Goal: Task Accomplishment & Management: Manage account settings

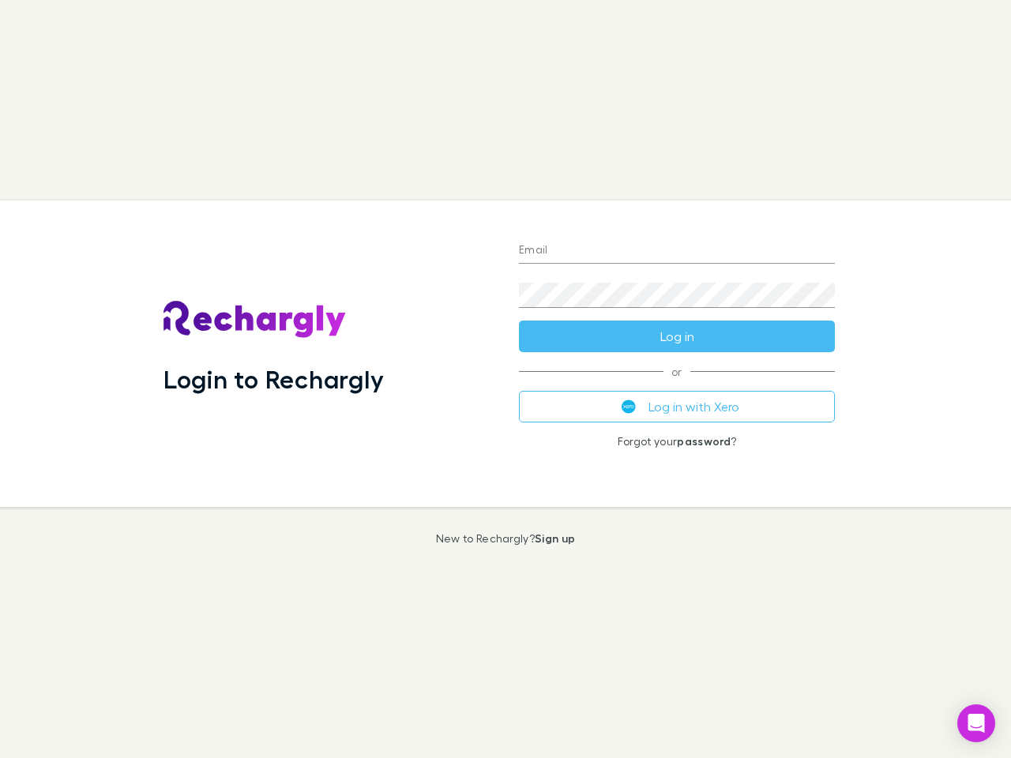
click at [505, 379] on div "Login to Rechargly" at bounding box center [328, 354] width 355 height 306
click at [677, 251] on input "Email" at bounding box center [677, 250] width 316 height 25
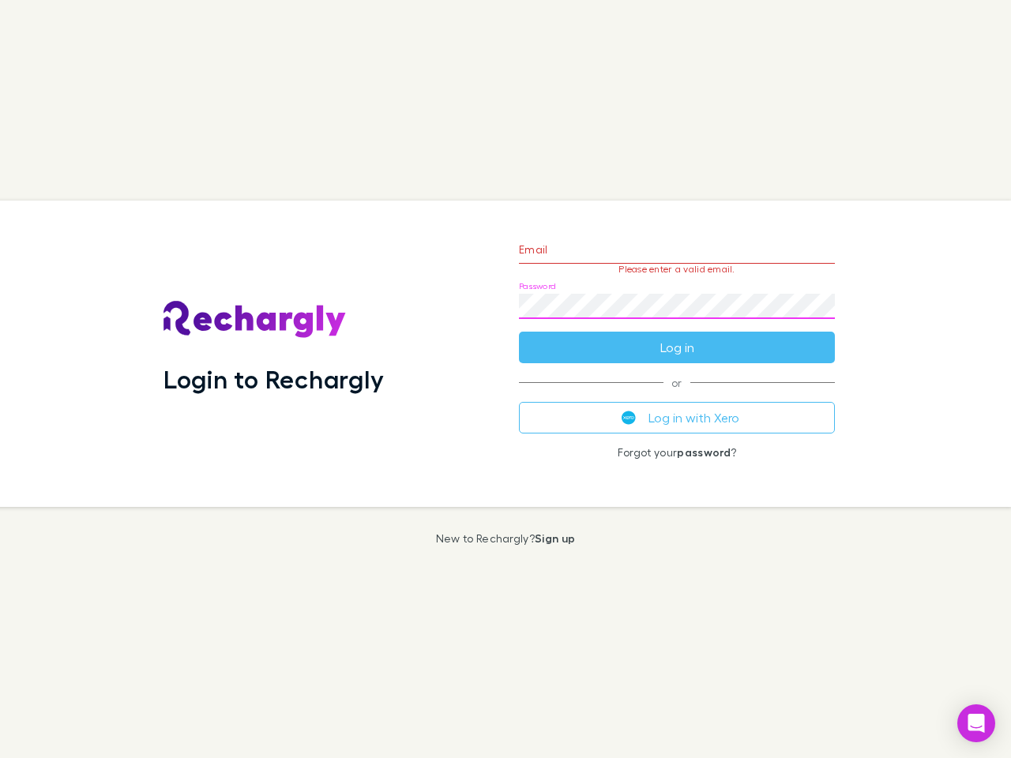
click at [677, 336] on form "Email Please enter a valid email. Password Log in" at bounding box center [677, 294] width 316 height 137
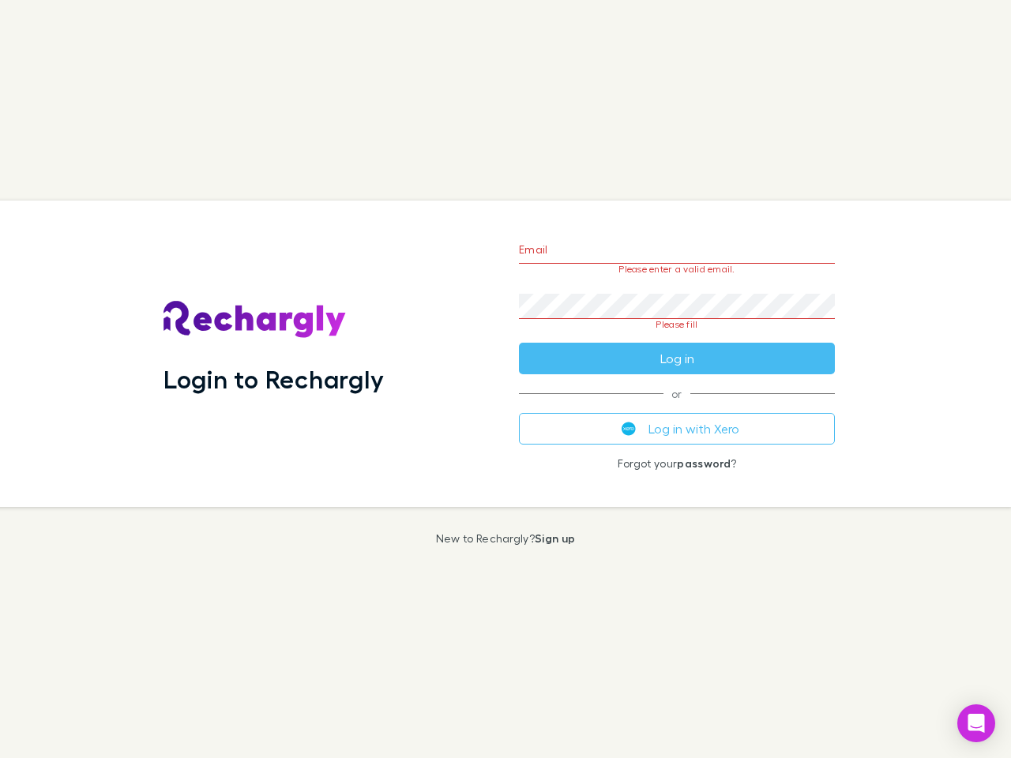
click at [677, 407] on div "Email Please enter a valid email. Password Please fill Log in or Log in with Xe…" at bounding box center [676, 354] width 341 height 306
click at [976, 723] on icon "Open Intercom Messenger" at bounding box center [976, 723] width 17 height 19
